Goal: Information Seeking & Learning: Understand process/instructions

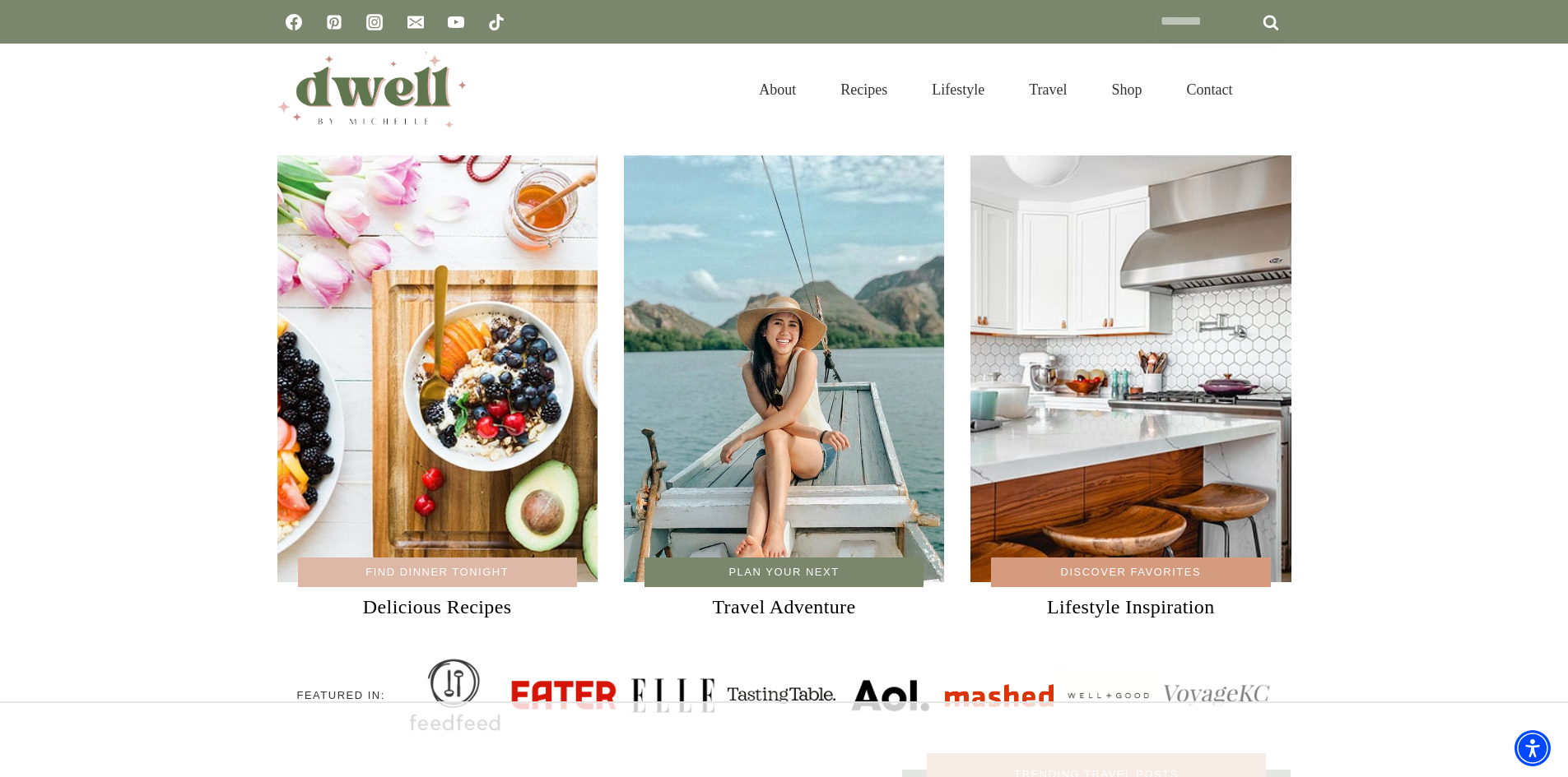
click at [1187, 17] on input "Search for:" at bounding box center [1222, 21] width 138 height 37
type input "**********"
click at [1250, 3] on input "******" at bounding box center [1271, 21] width 41 height 37
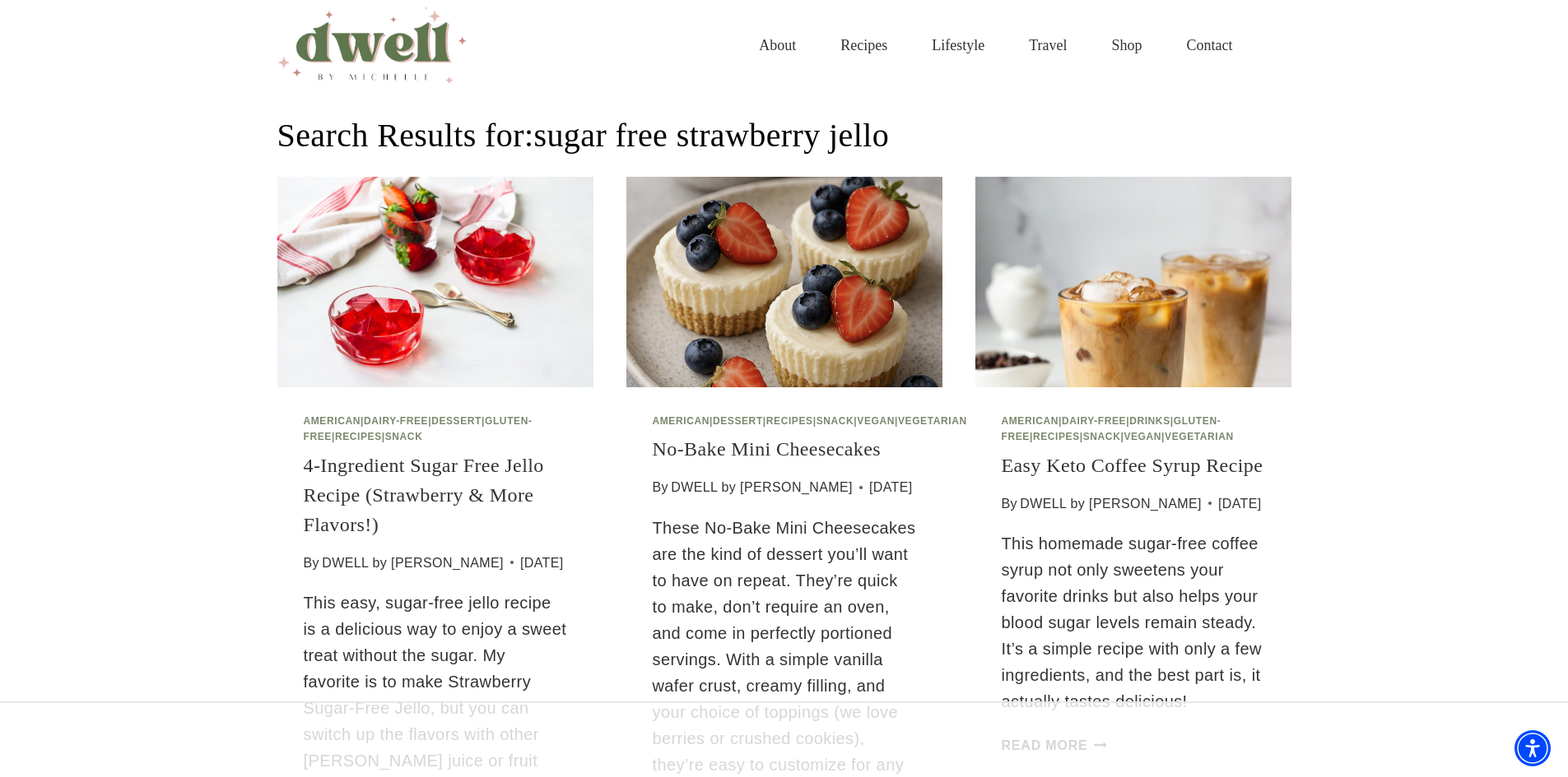
scroll to position [82, 0]
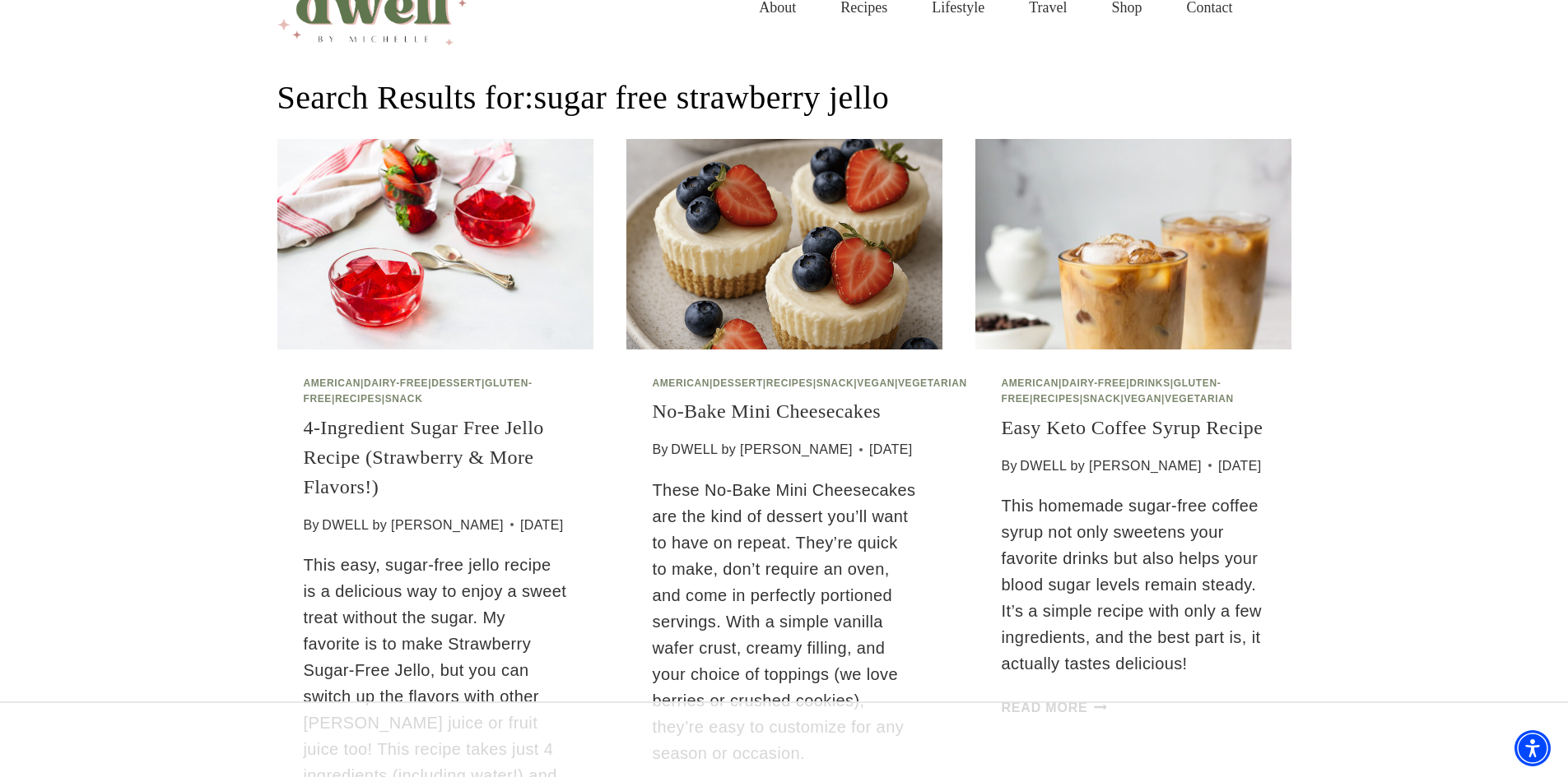
click at [509, 310] on img at bounding box center [435, 245] width 316 height 211
click at [393, 424] on link "4-Ingredient Sugar Free Jello Recipe (Strawberry & More Flavors!)" at bounding box center [423, 457] width 240 height 81
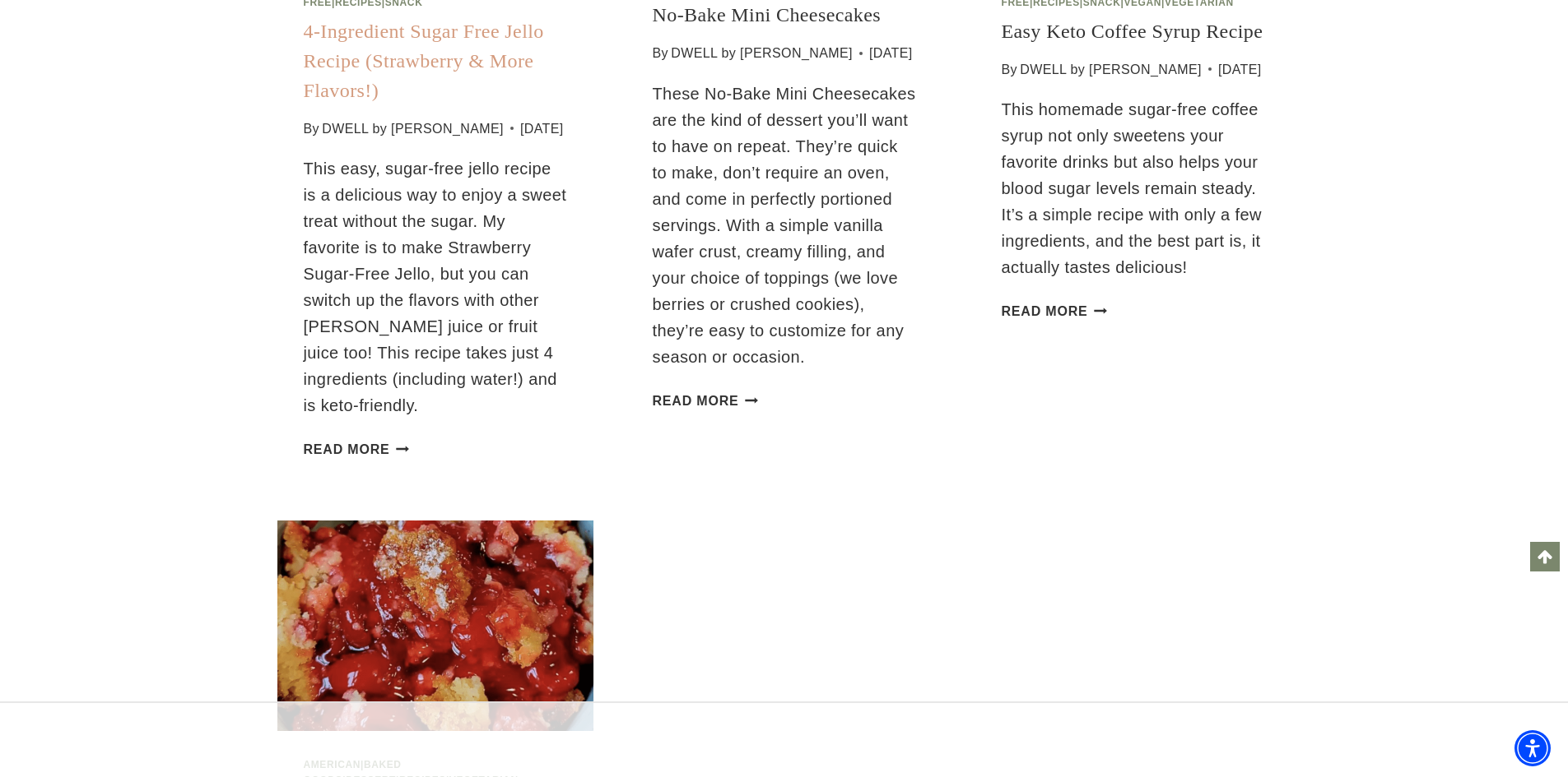
scroll to position [493, 0]
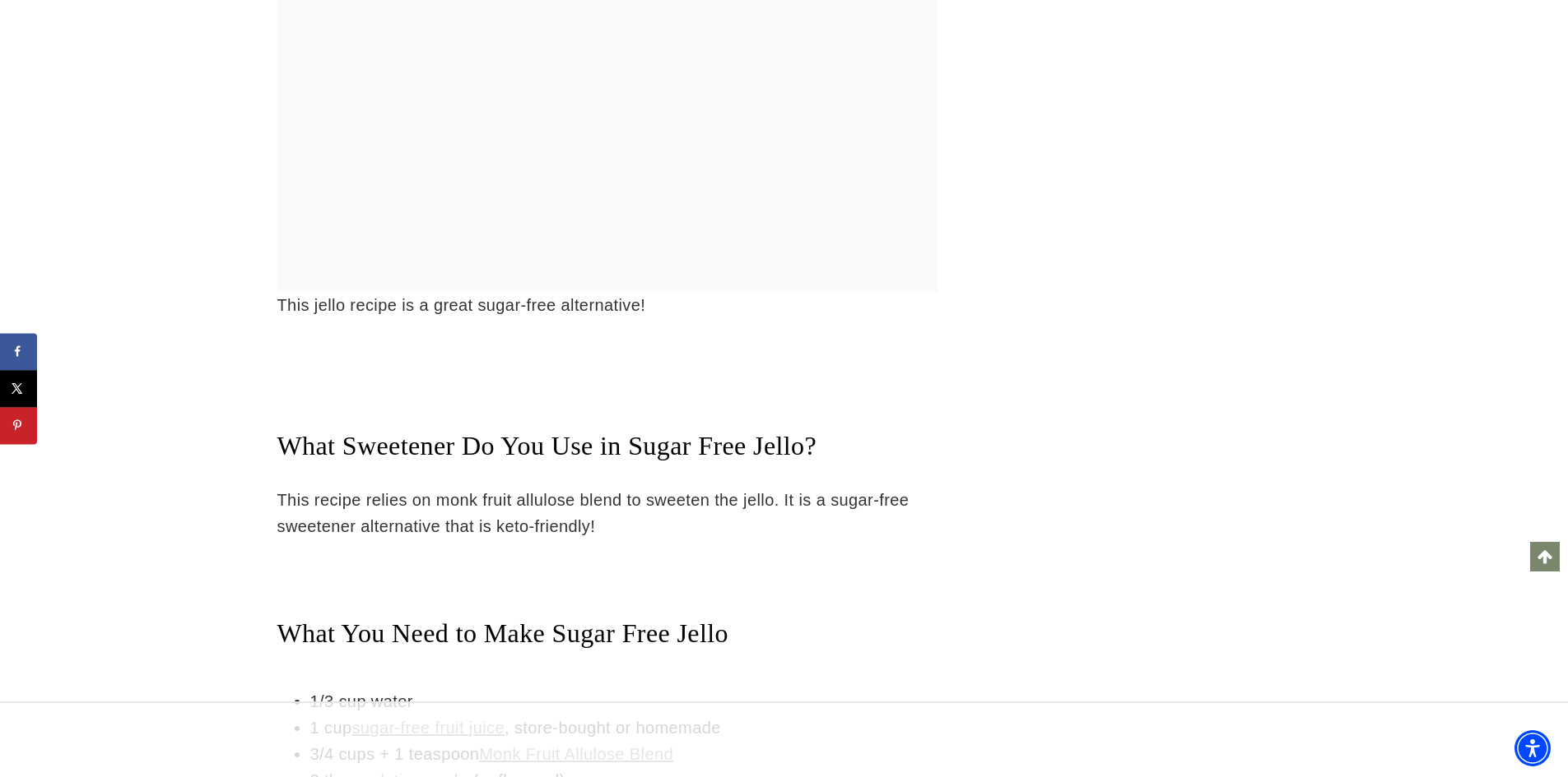
scroll to position [3111, 0]
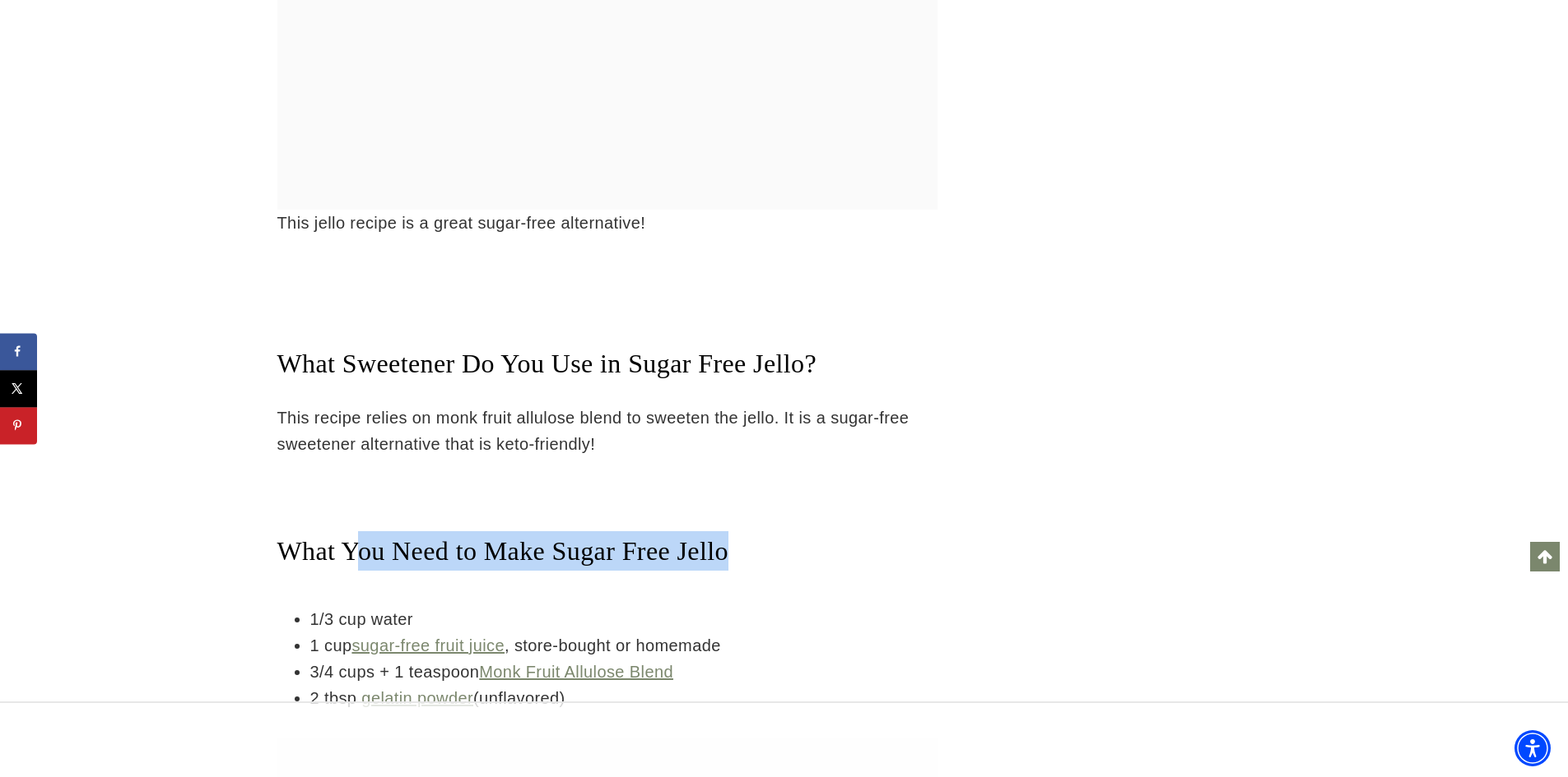
drag, startPoint x: 371, startPoint y: 141, endPoint x: 832, endPoint y: 155, distance: 461.2
click at [832, 531] on h2 "What You Need to Make Sugar Free Jello" at bounding box center [607, 551] width 660 height 40
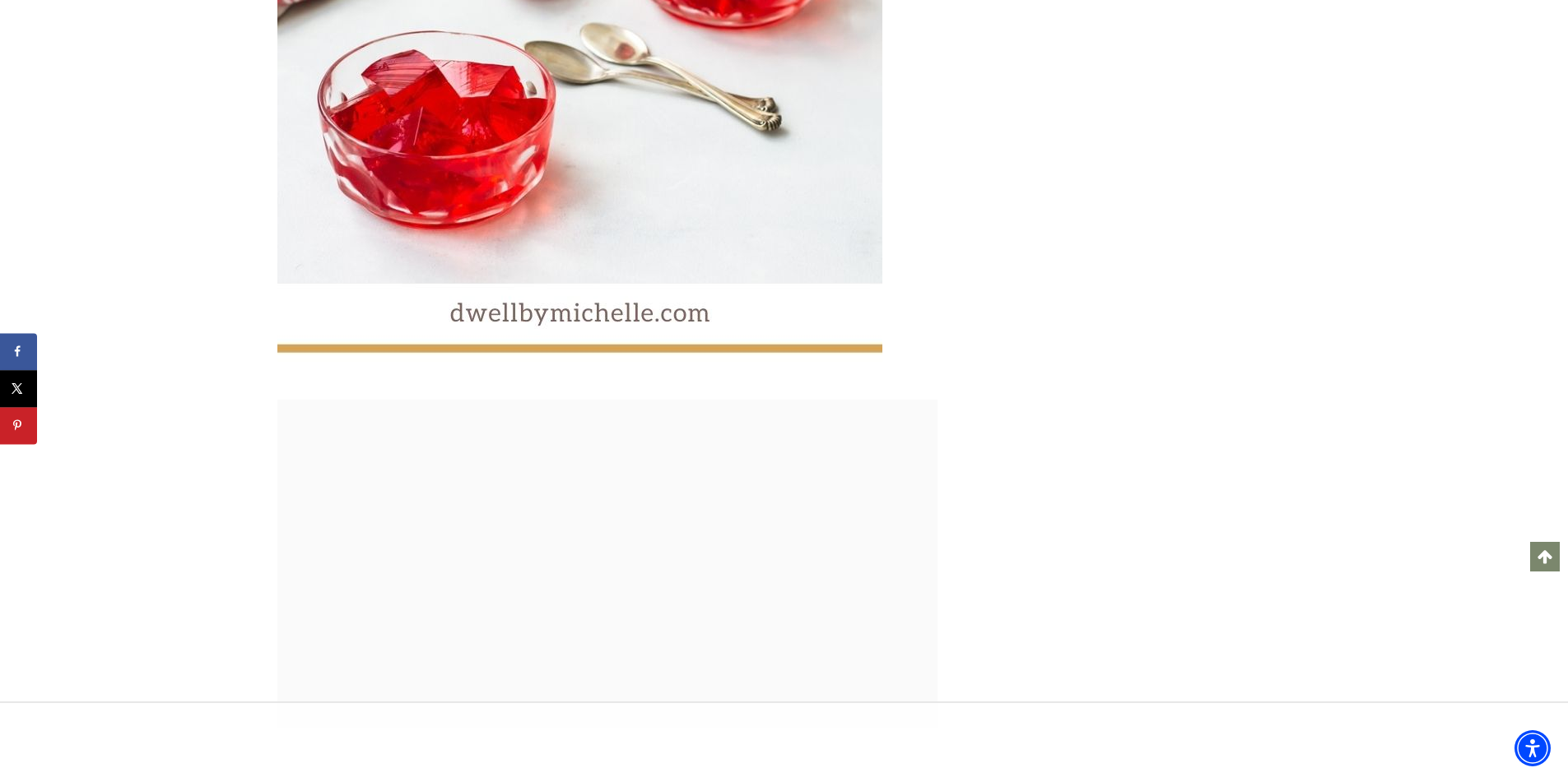
scroll to position [5909, 0]
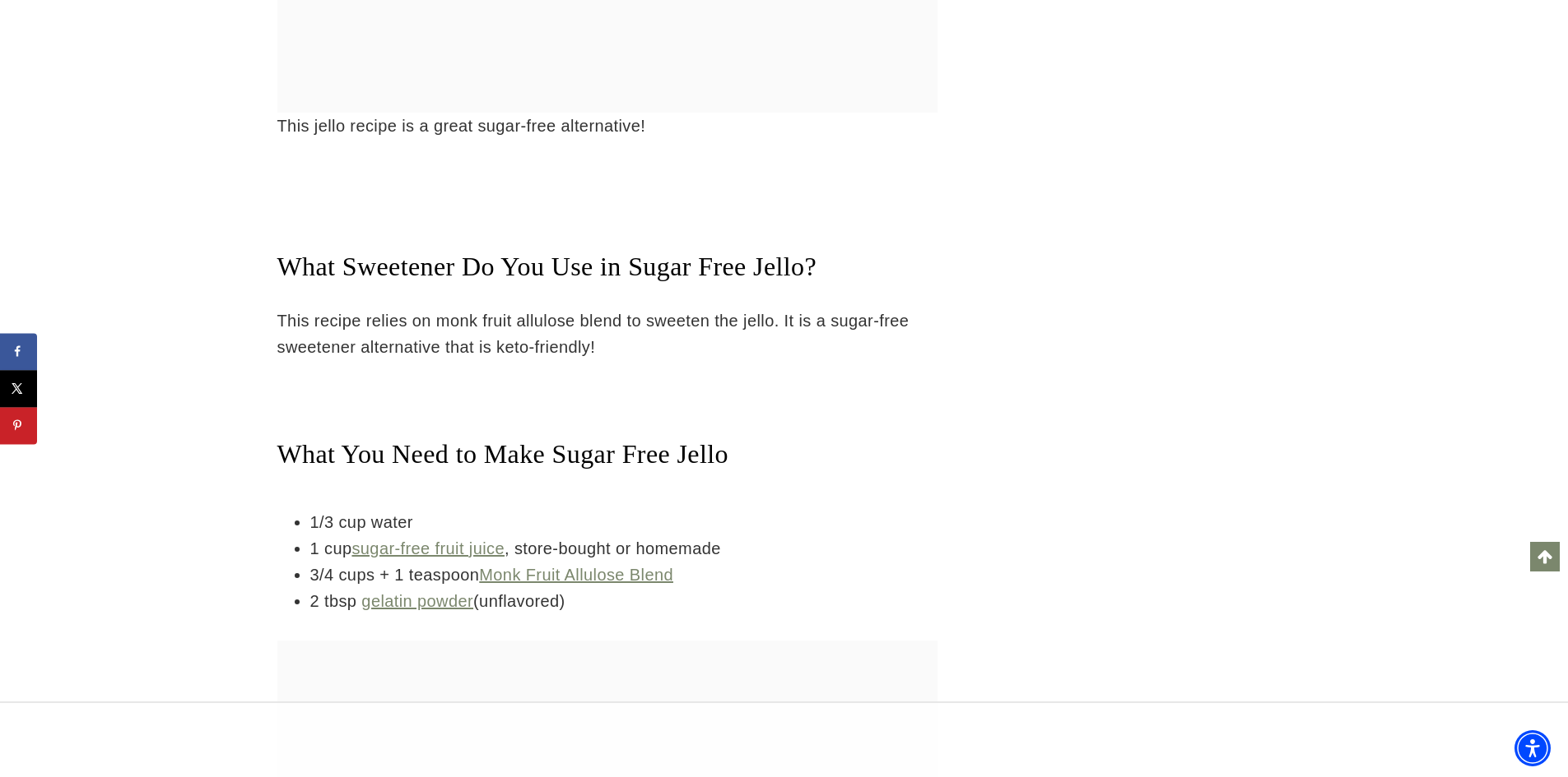
scroll to position [3032, 0]
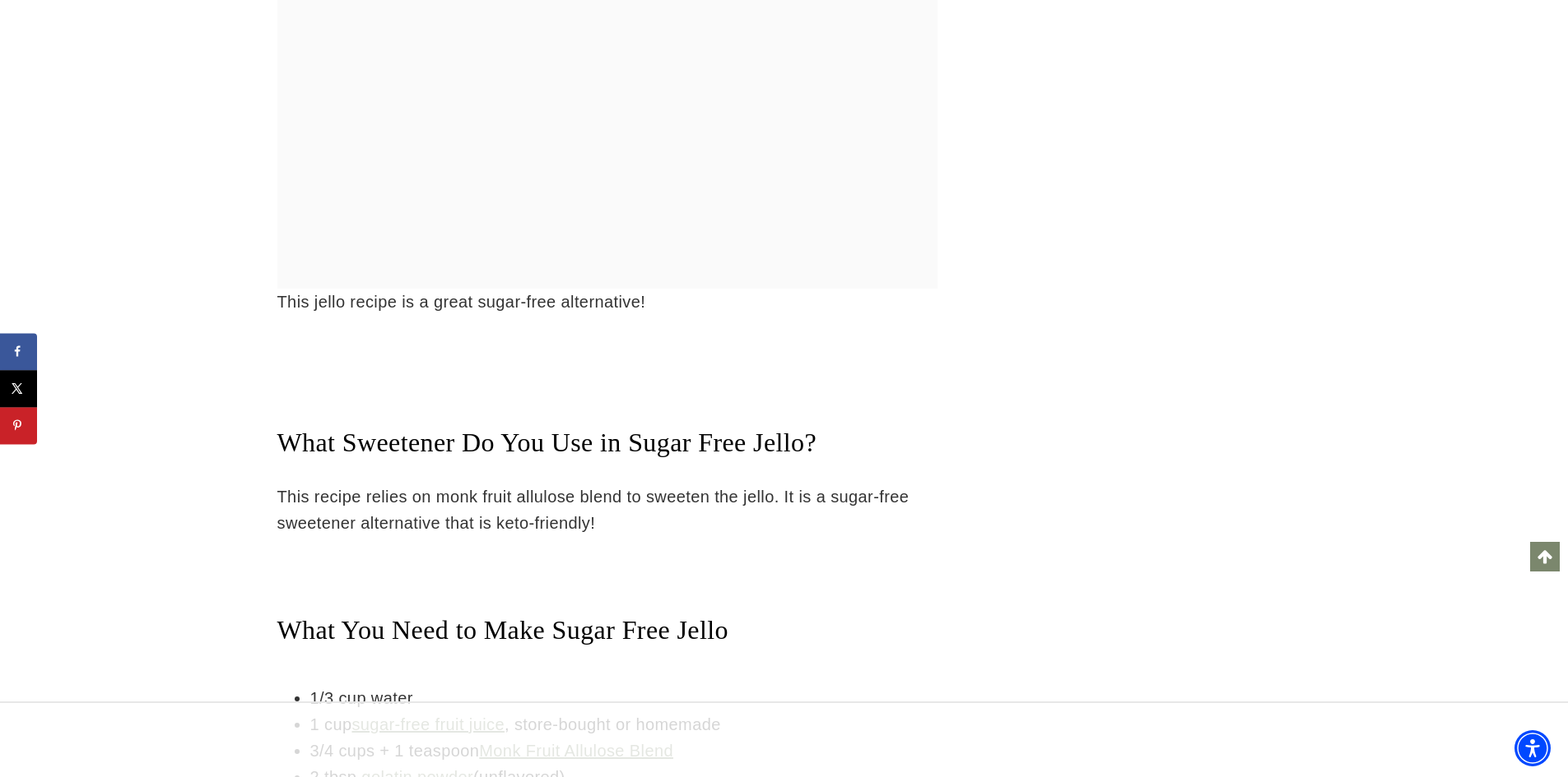
drag, startPoint x: 325, startPoint y: 330, endPoint x: 612, endPoint y: 368, distance: 289.5
click at [612, 685] on ul "1/3 cup water 1 cup sugar-free fruit juice , store-bought or homemade 3/4 cups …" at bounding box center [607, 738] width 660 height 105
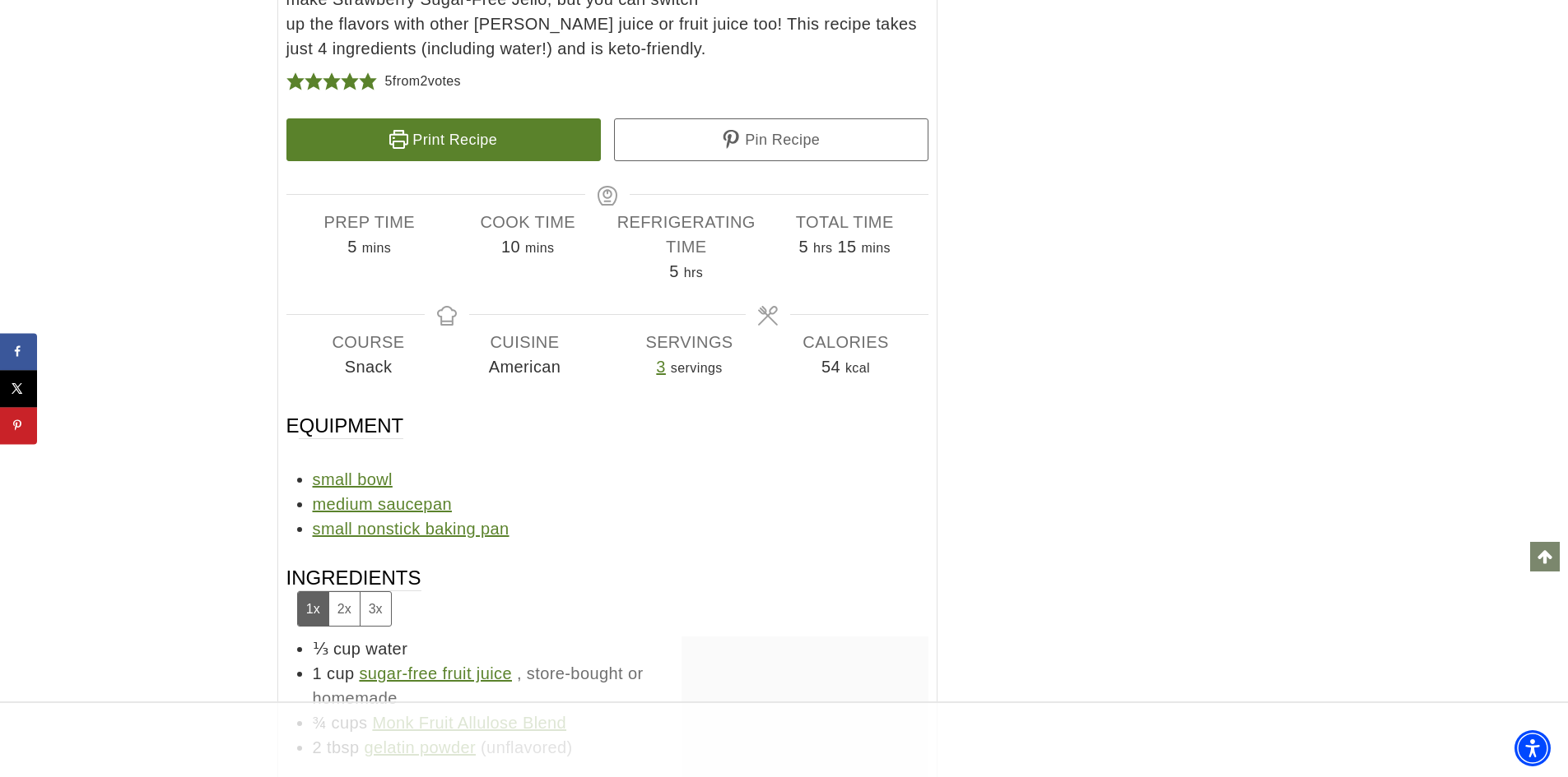
scroll to position [7886, 0]
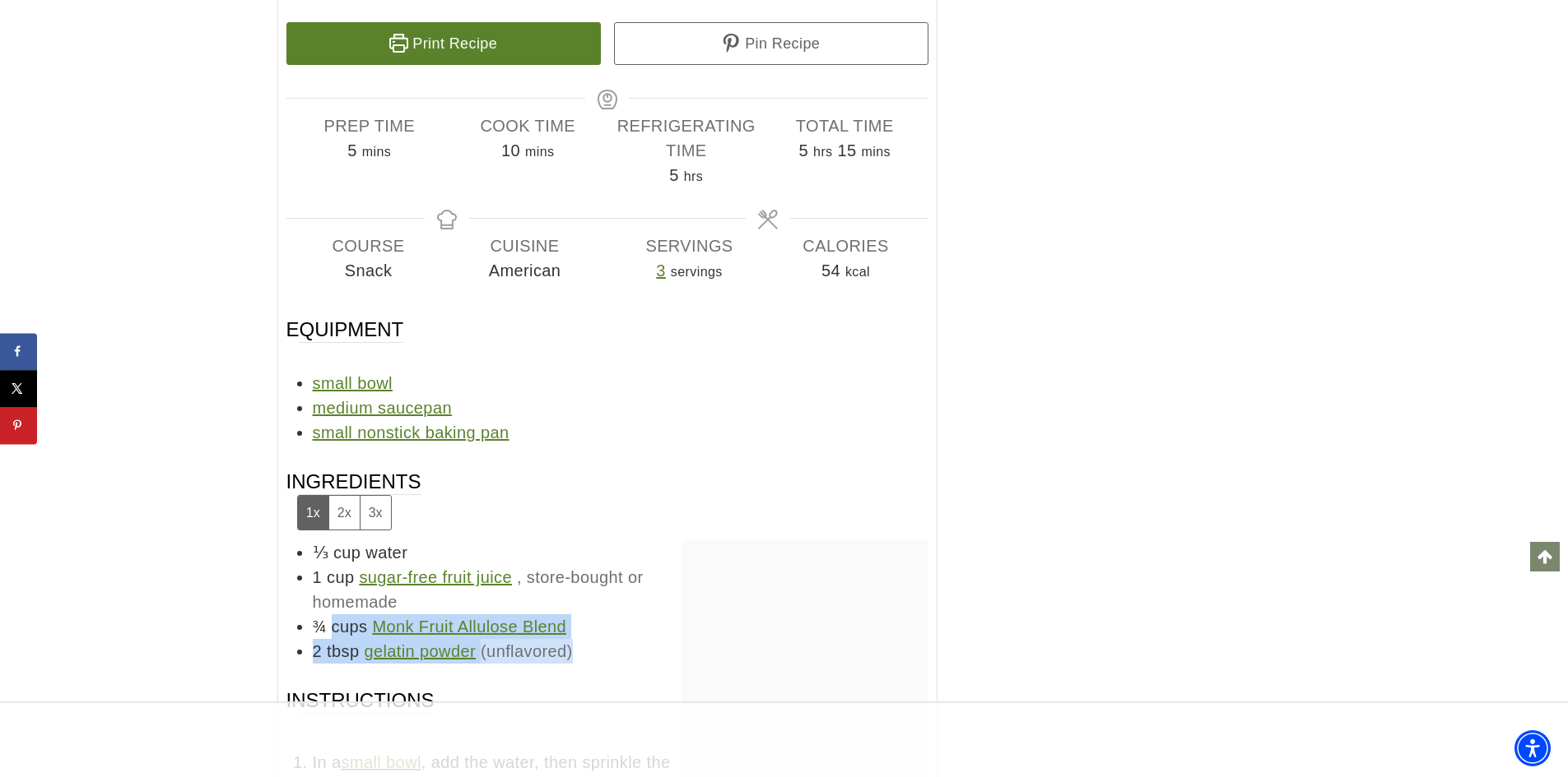
drag, startPoint x: 334, startPoint y: 231, endPoint x: 582, endPoint y: 248, distance: 248.6
click at [582, 540] on ul "⅓ cup water 1 cup sugar-free fruit juice , store-bought or homemade ¾ cups Monk…" at bounding box center [608, 602] width 642 height 124
click at [582, 640] on li "2 tbsp gelatin powder (unflavored)" at bounding box center [620, 651] width 615 height 24
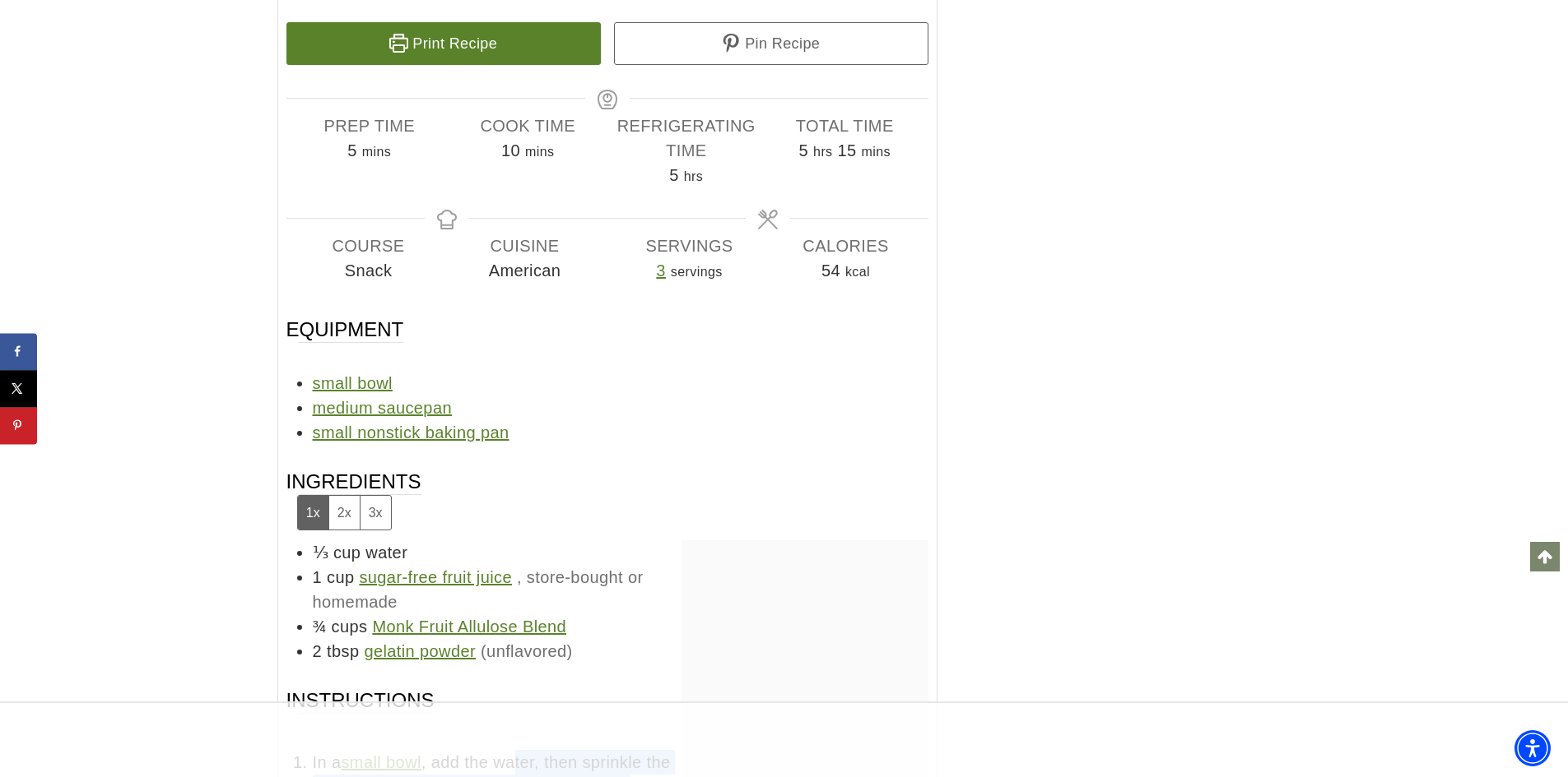
drag, startPoint x: 517, startPoint y: 357, endPoint x: 636, endPoint y: 387, distance: 122.7
click at [636, 751] on span "In a small bowl , add the water, then sprinkle the gelatin powder and whisk unt…" at bounding box center [620, 788] width 615 height 74
drag, startPoint x: 416, startPoint y: 446, endPoint x: 454, endPoint y: 545, distance: 106.0
click at [514, 618] on link "Monk Fruit Allulose Blend" at bounding box center [468, 627] width 194 height 19
